Goal: Information Seeking & Learning: Learn about a topic

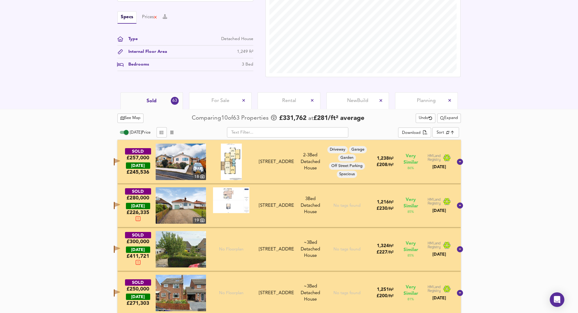
scroll to position [212, 0]
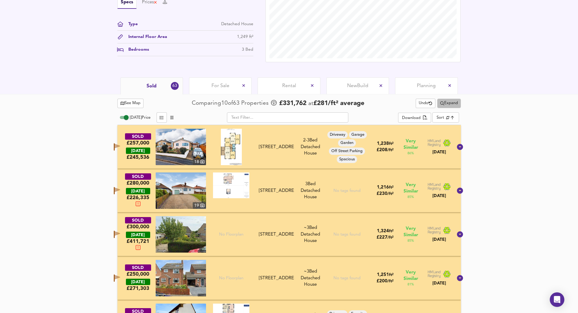
click at [449, 102] on span "Expand" at bounding box center [449, 103] width 18 height 7
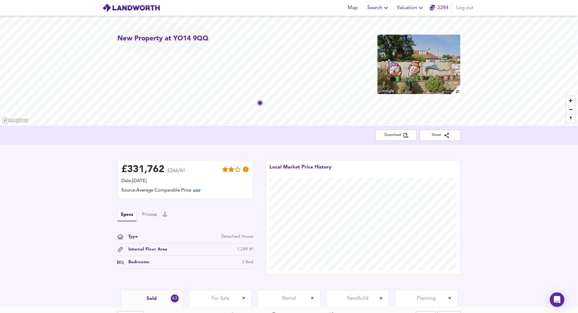
scroll to position [212, 0]
